Goal: Task Accomplishment & Management: Manage account settings

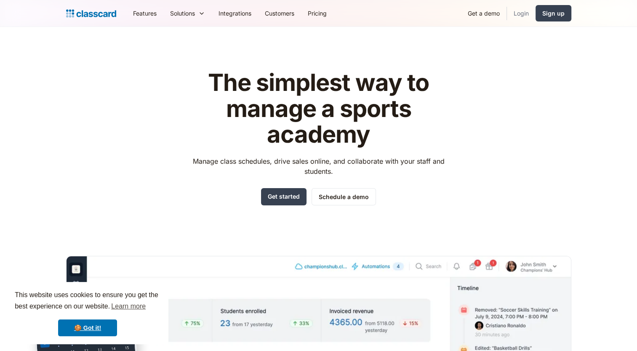
click at [524, 13] on link "Login" at bounding box center [521, 13] width 29 height 19
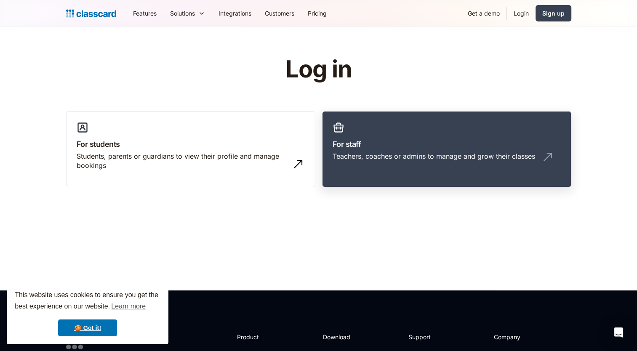
click at [368, 144] on h3 "For staff" at bounding box center [447, 144] width 228 height 11
